Goal: Information Seeking & Learning: Learn about a topic

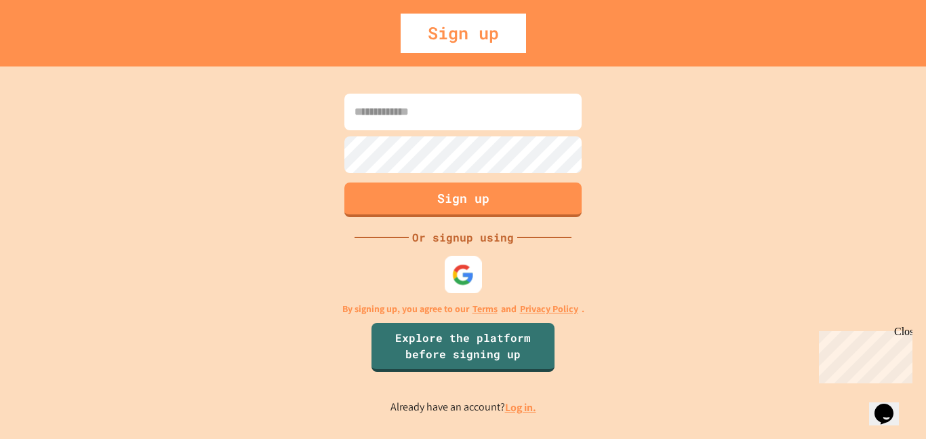
click at [455, 279] on img at bounding box center [463, 274] width 22 height 22
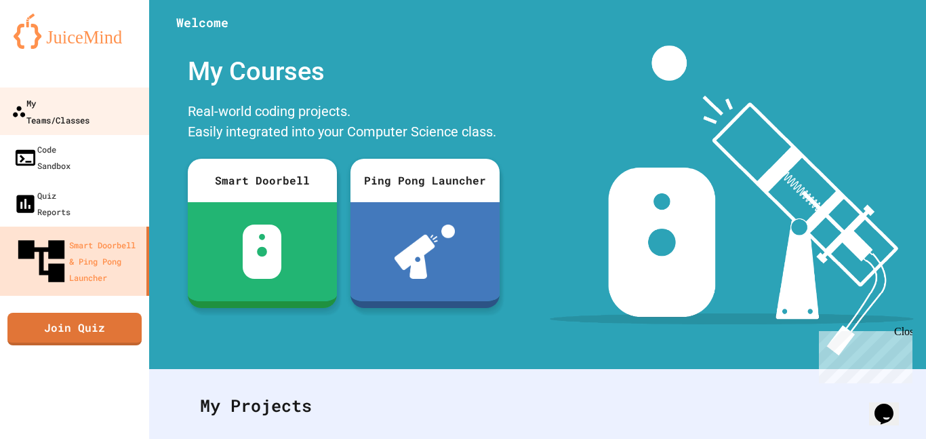
click at [52, 102] on div "My Teams/Classes" at bounding box center [51, 110] width 78 height 33
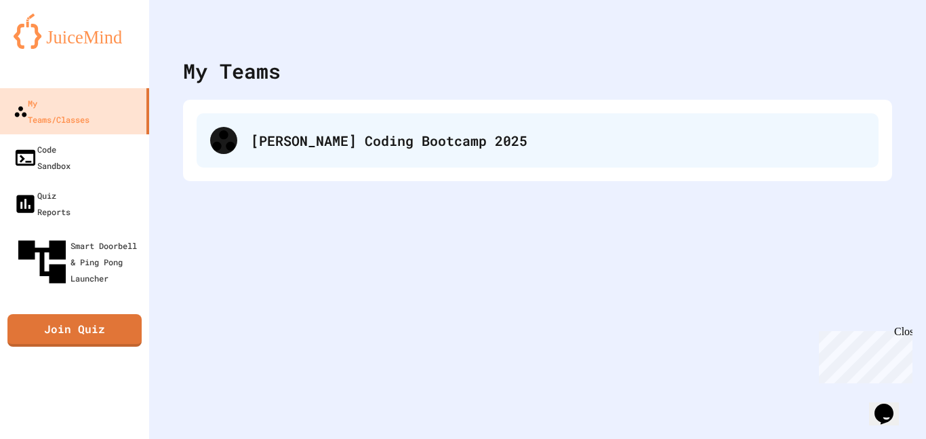
click at [300, 147] on div "[PERSON_NAME] Coding Bootcamp 2025" at bounding box center [558, 140] width 614 height 20
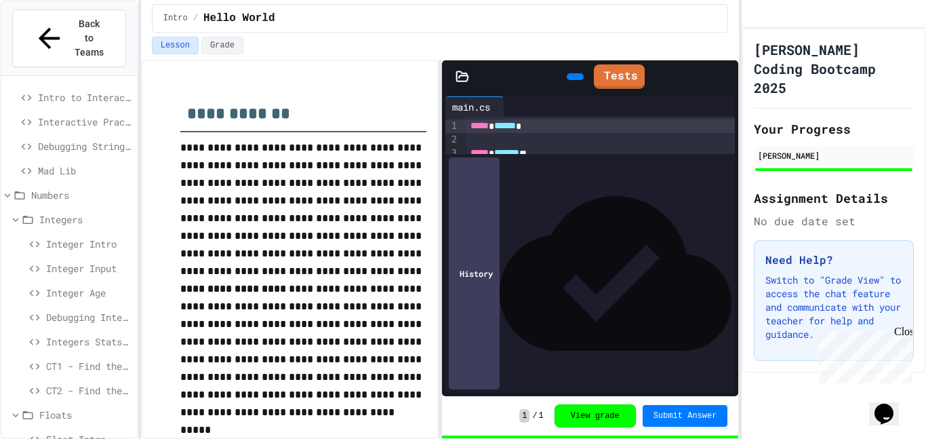
scroll to position [154, 0]
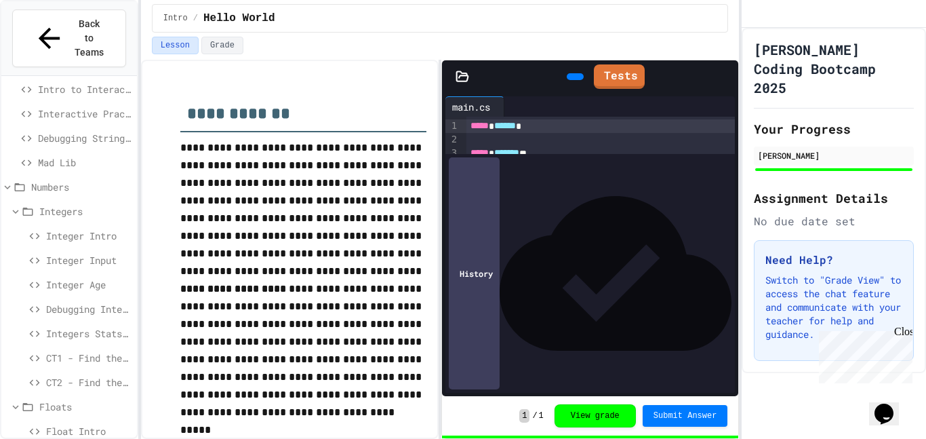
click at [73, 253] on span "Integer Input" at bounding box center [88, 260] width 85 height 14
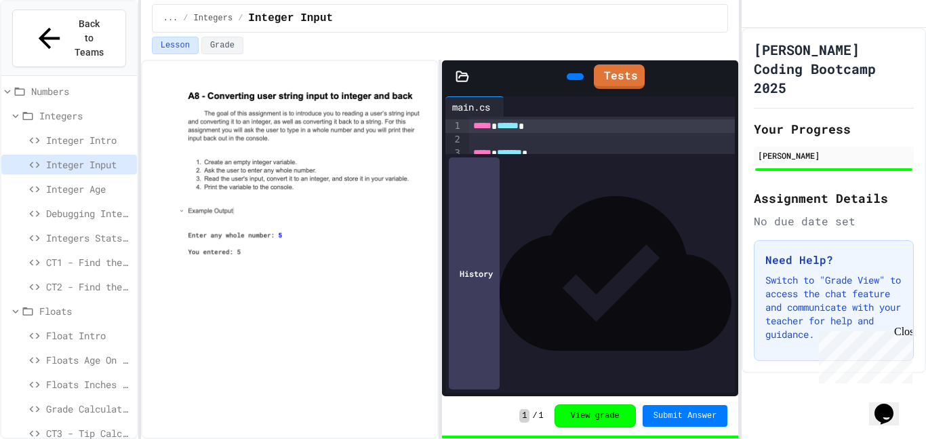
scroll to position [291, 0]
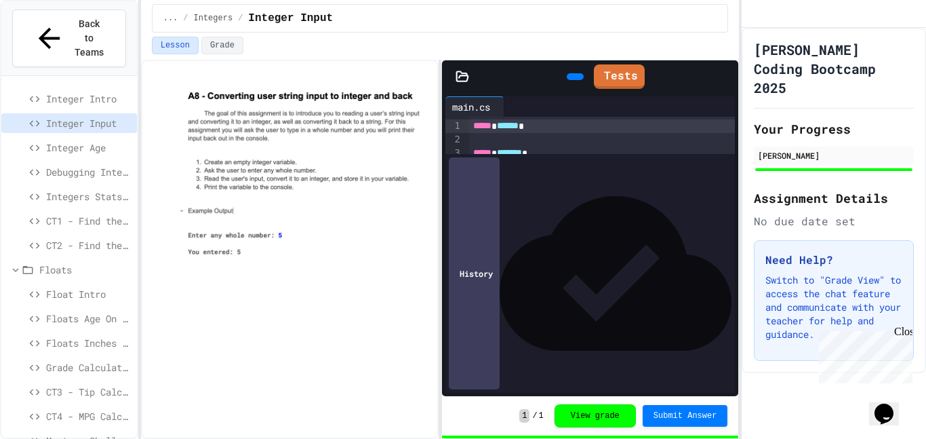
click at [81, 287] on span "Float Intro" at bounding box center [88, 294] width 85 height 14
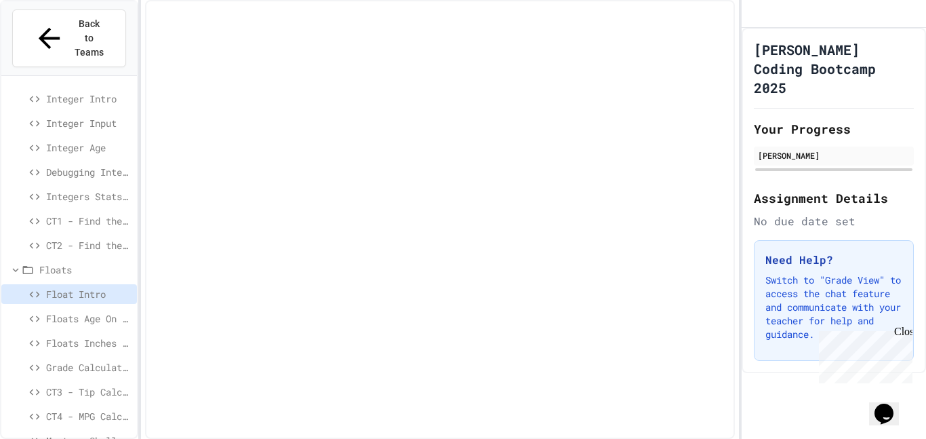
scroll to position [280, 0]
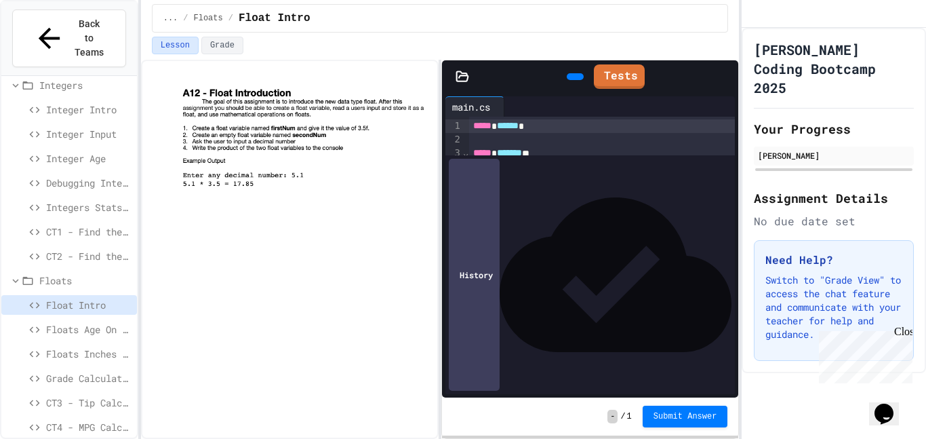
click at [512, 197] on div at bounding box center [602, 193] width 266 height 14
